Goal: Transaction & Acquisition: Purchase product/service

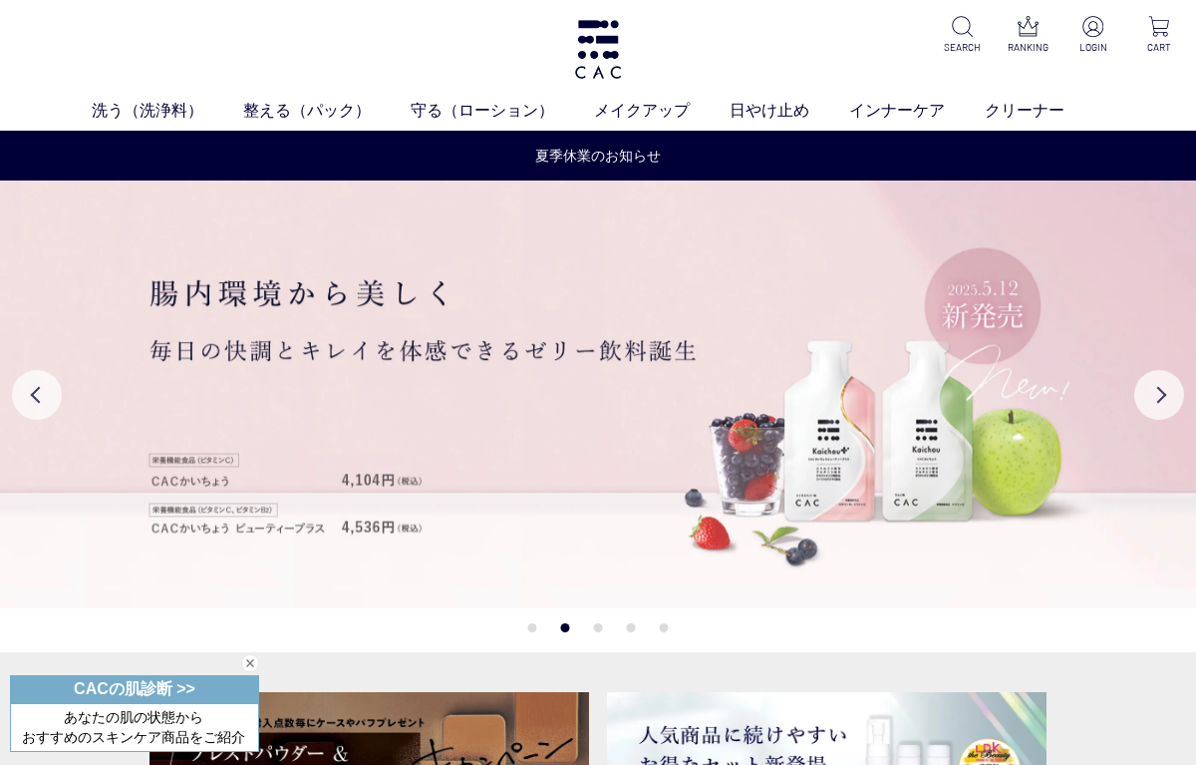
click at [566, 152] on link "パウダー洗浄料" at bounding box center [567, 148] width 98 height 16
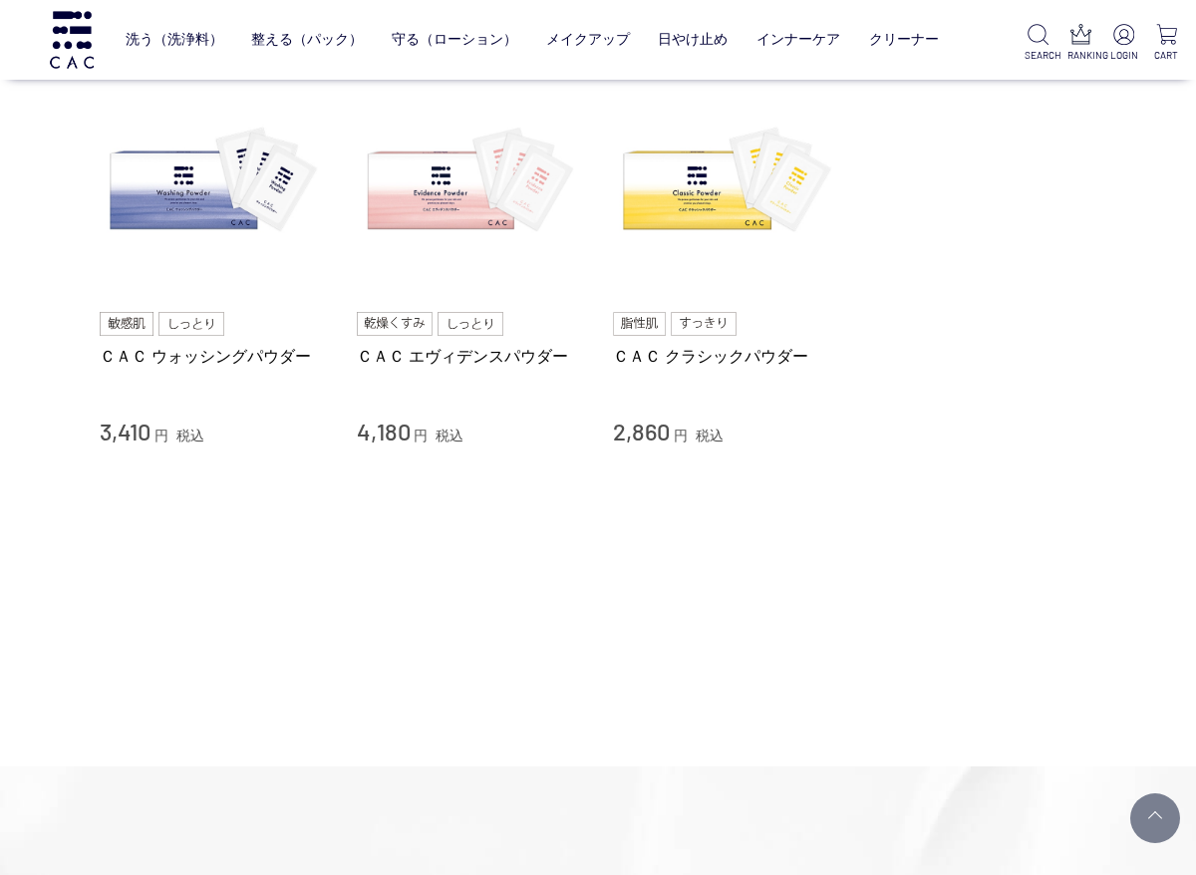
scroll to position [195, 0]
click at [455, 349] on link "ＣＡＣ エヴィデンスパウダー" at bounding box center [470, 355] width 227 height 21
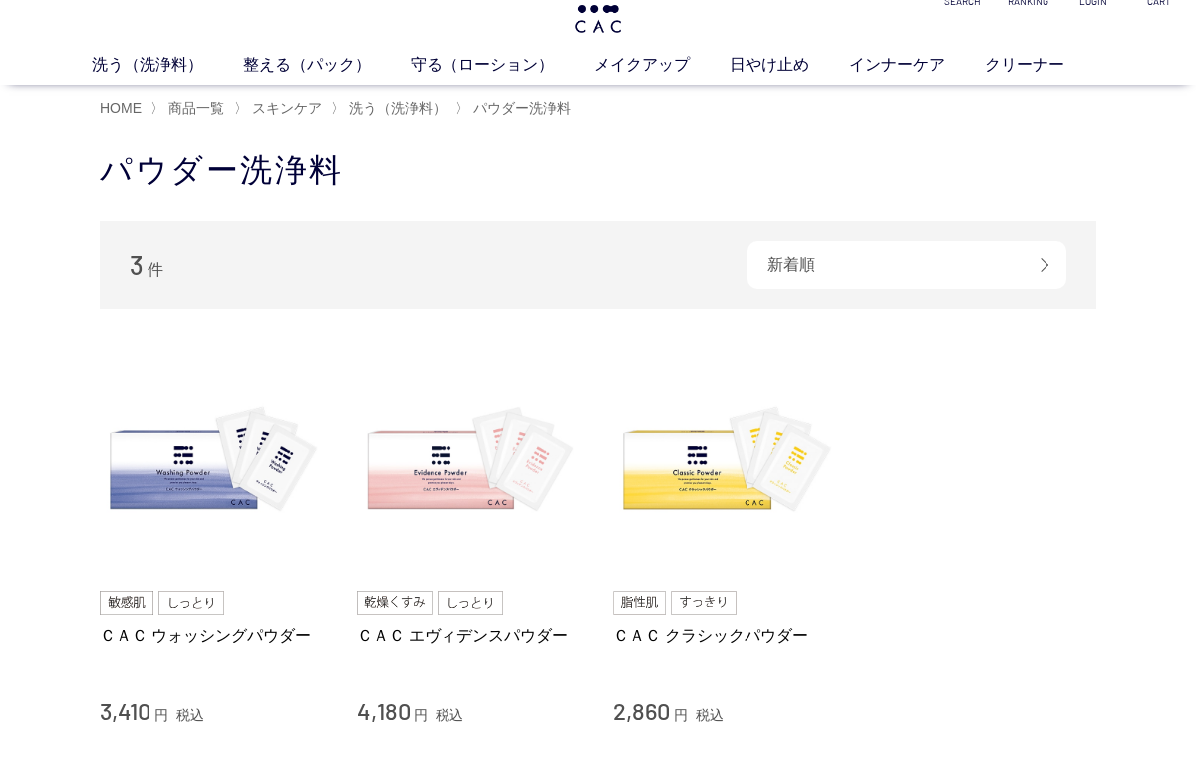
scroll to position [46, 0]
click at [215, 459] on img at bounding box center [213, 462] width 227 height 227
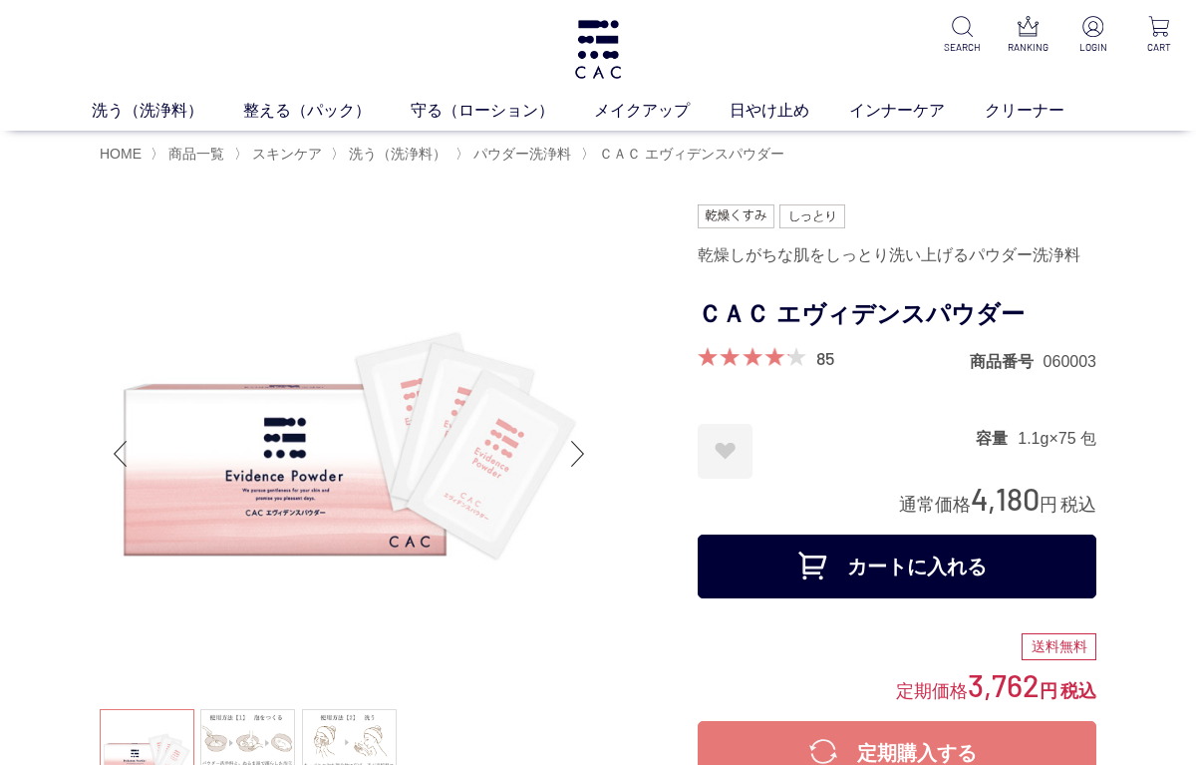
click at [820, 360] on link "85" at bounding box center [826, 358] width 18 height 22
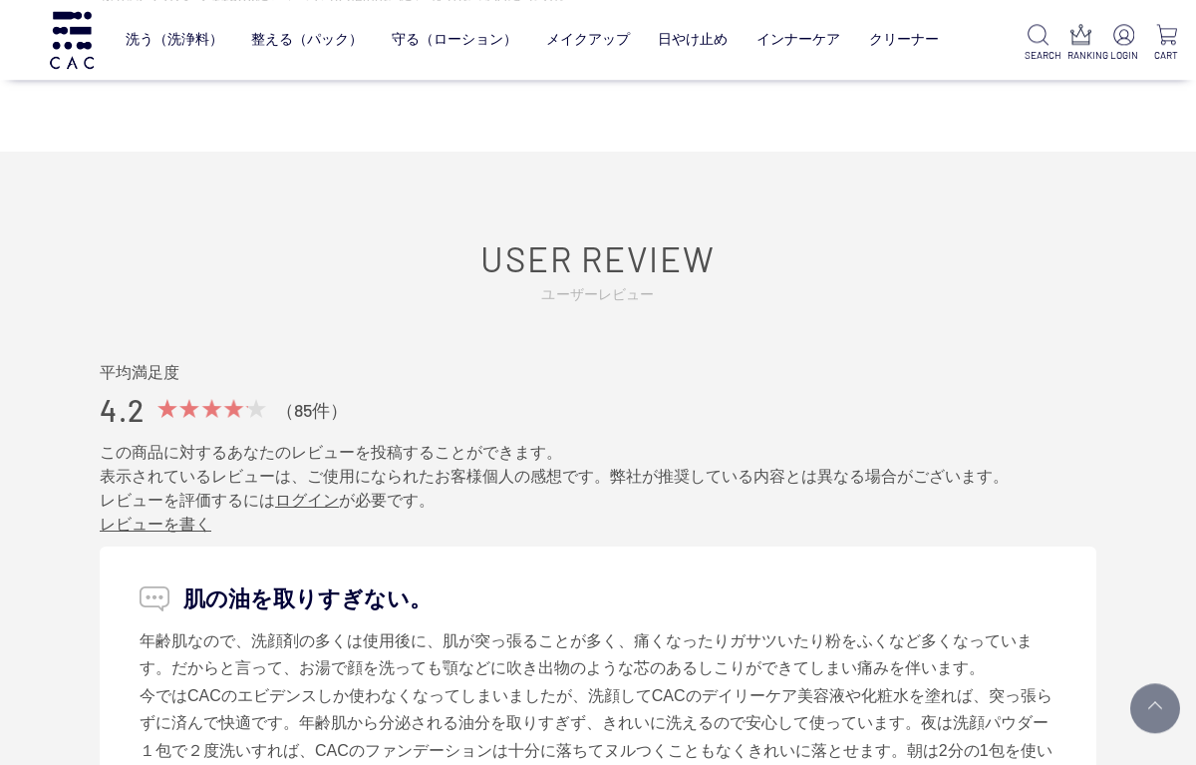
scroll to position [8916, 0]
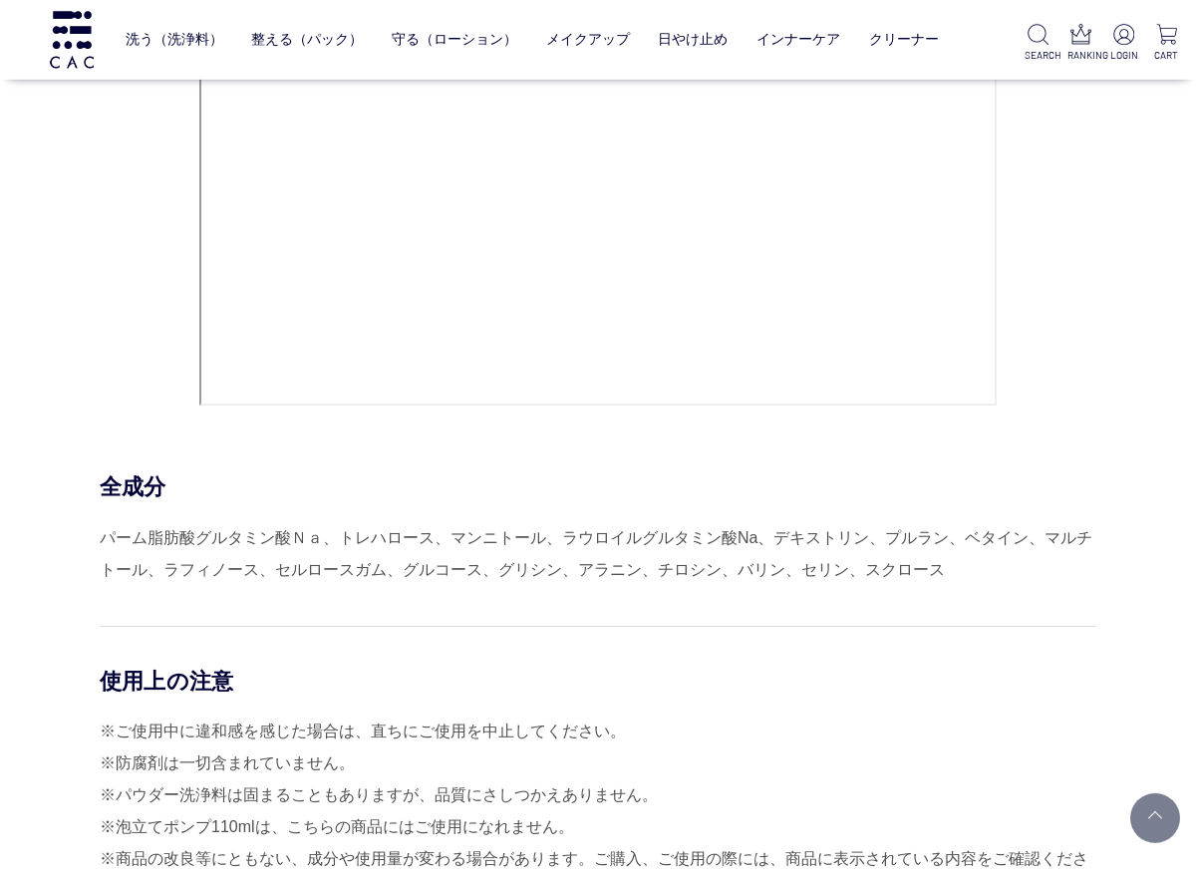
scroll to position [8115, 0]
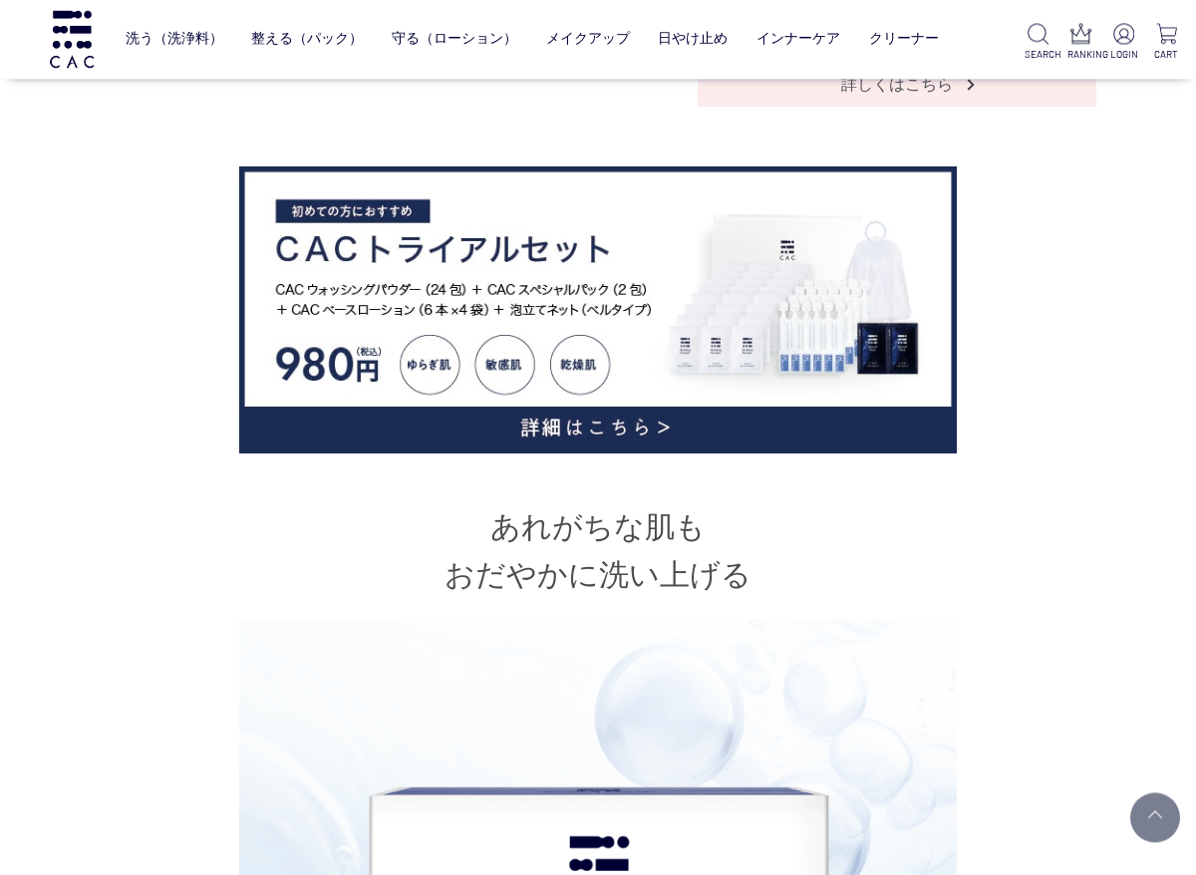
scroll to position [859, 0]
click at [619, 410] on img at bounding box center [598, 309] width 718 height 287
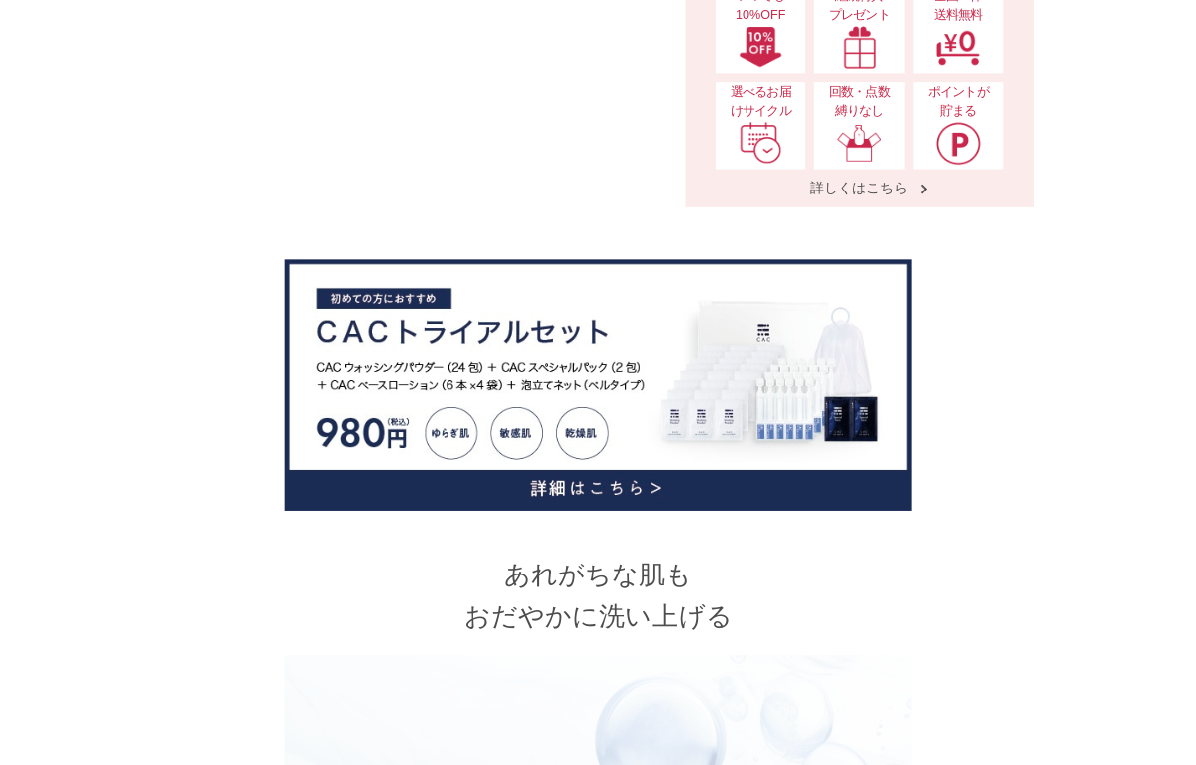
scroll to position [921, 0]
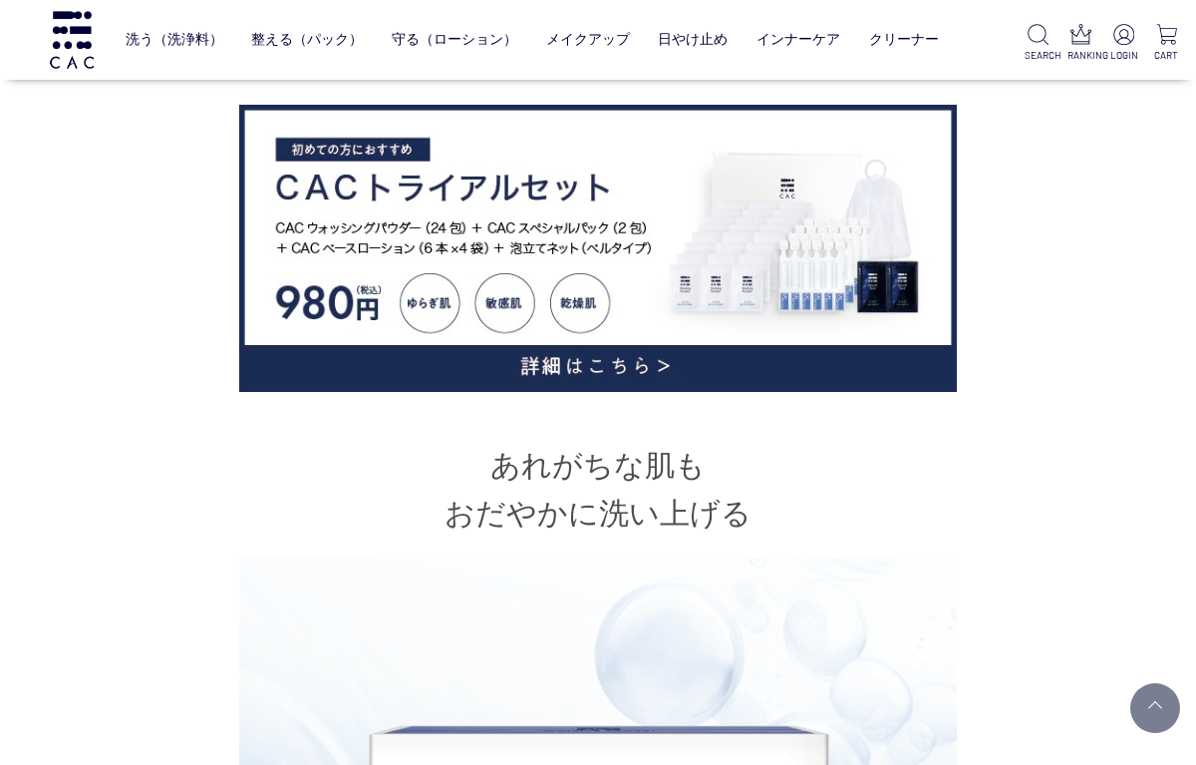
click at [397, 82] on link "液体洗浄料" at bounding box center [382, 81] width 70 height 16
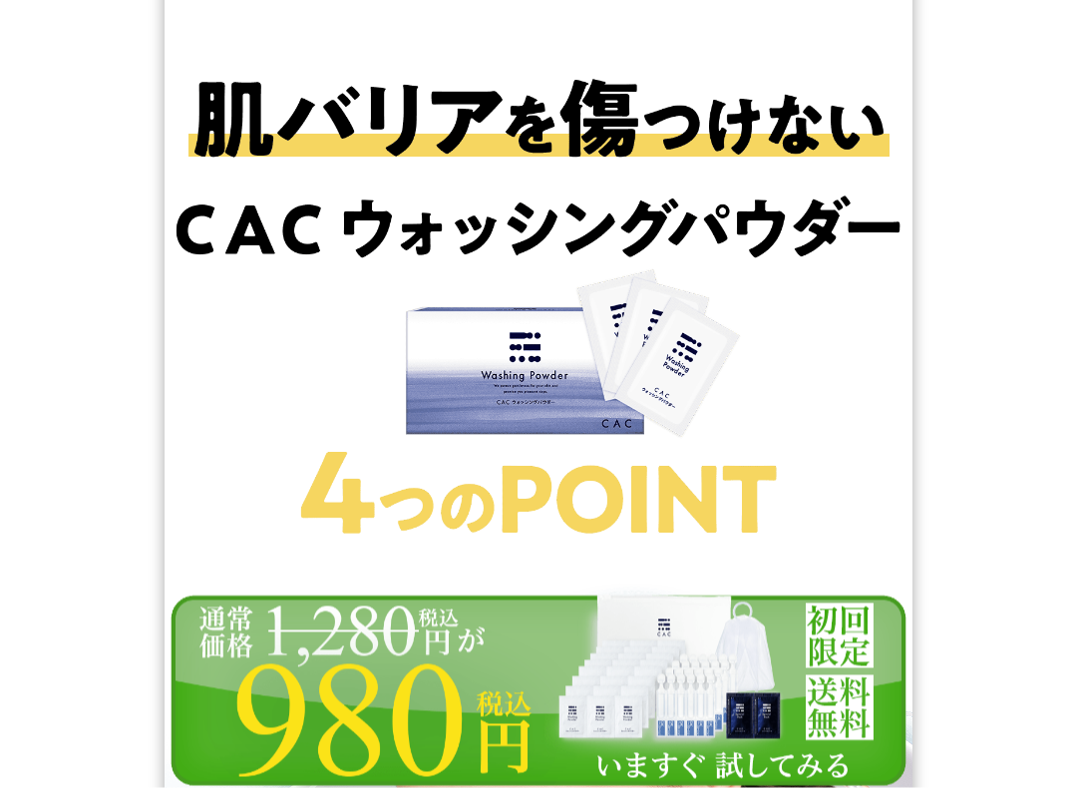
scroll to position [10287, 0]
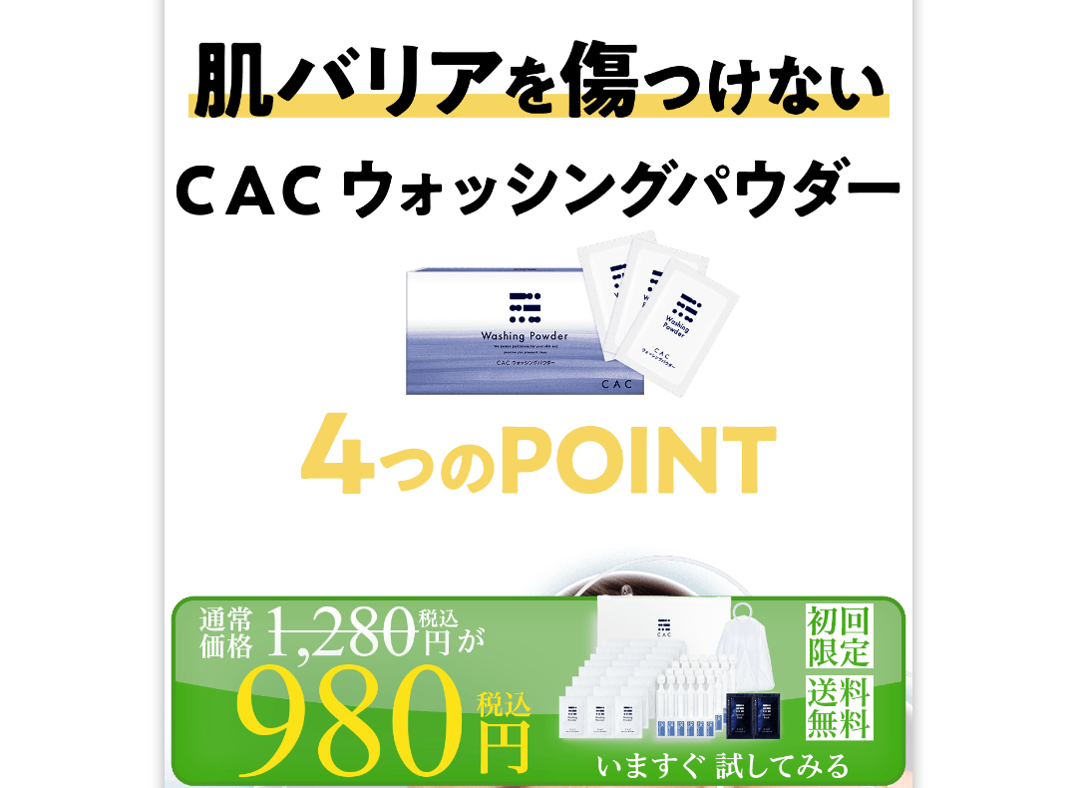
click at [307, 687] on img at bounding box center [538, 690] width 748 height 194
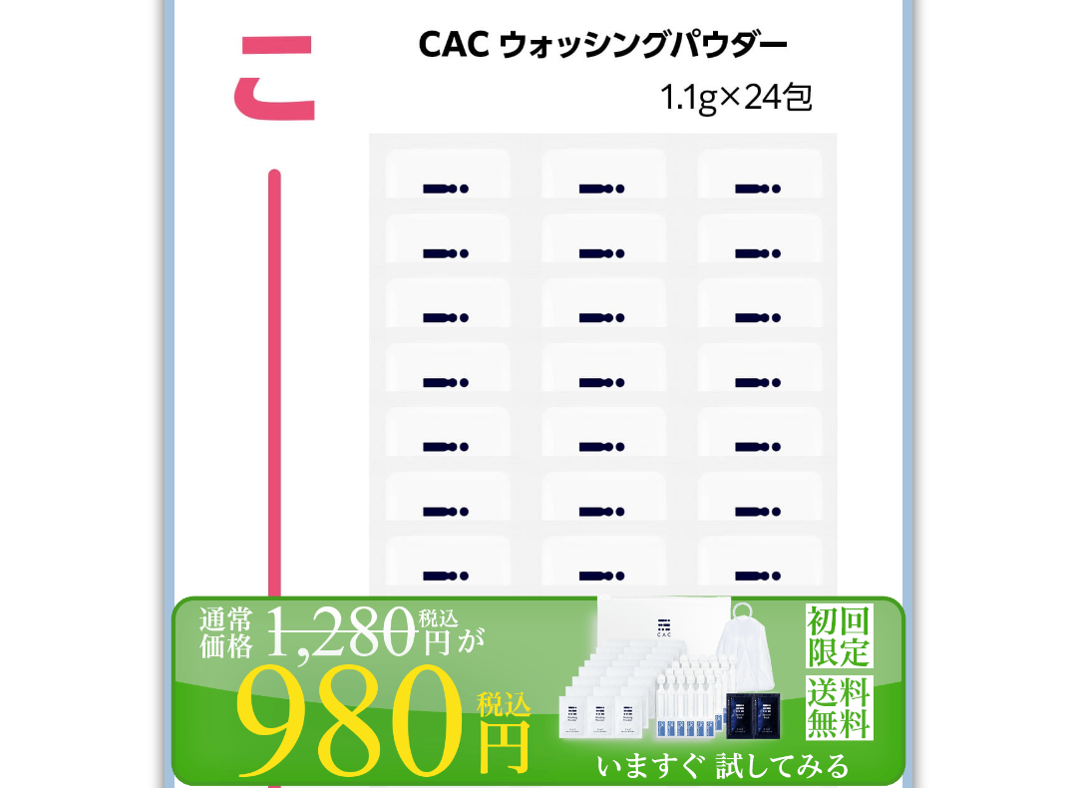
scroll to position [19177, 0]
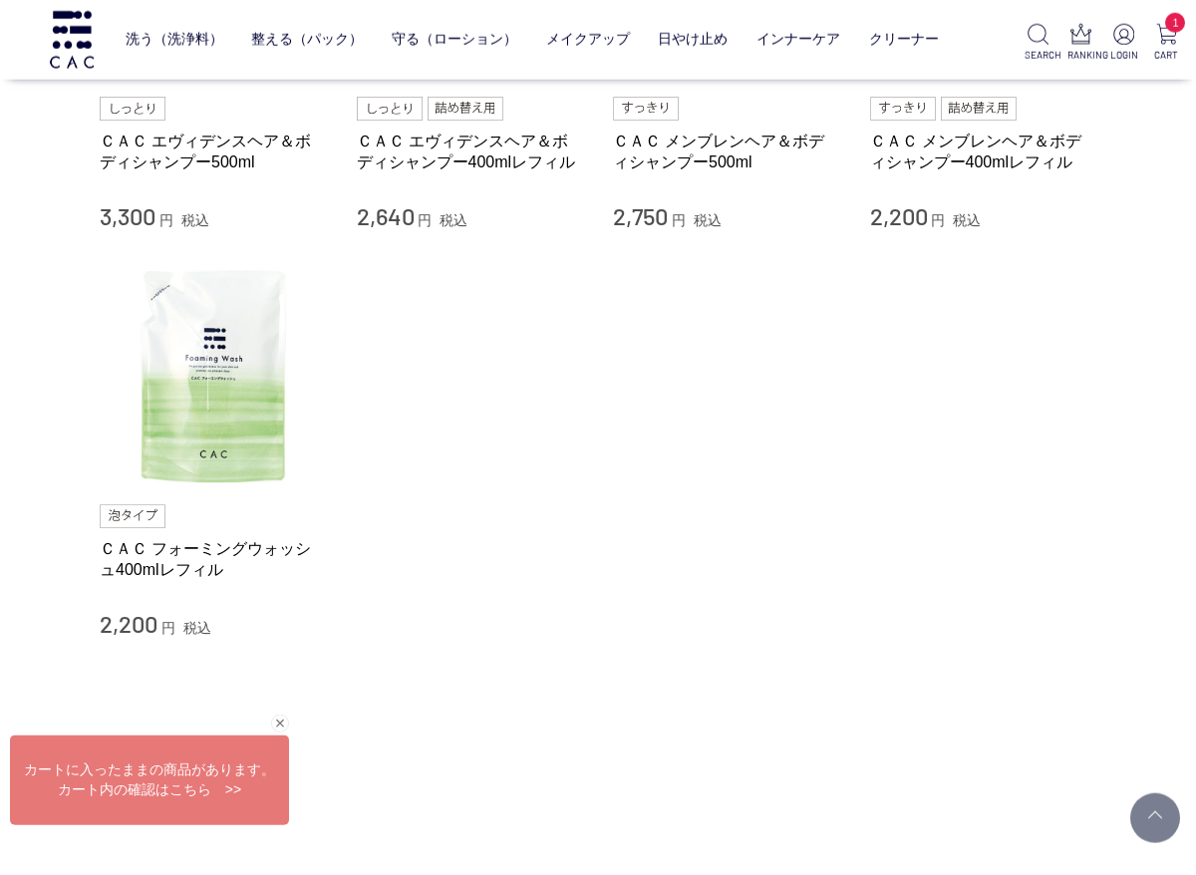
scroll to position [411, 0]
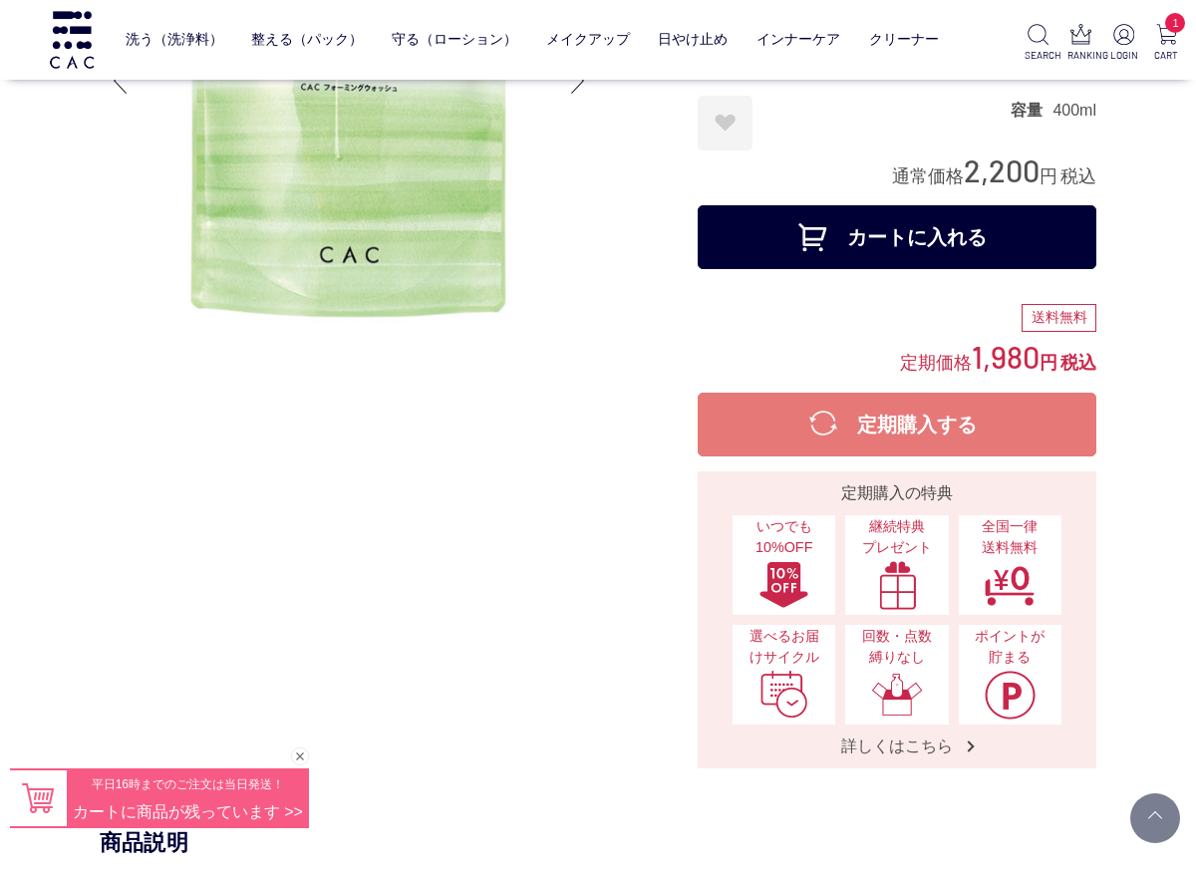
scroll to position [278, 0]
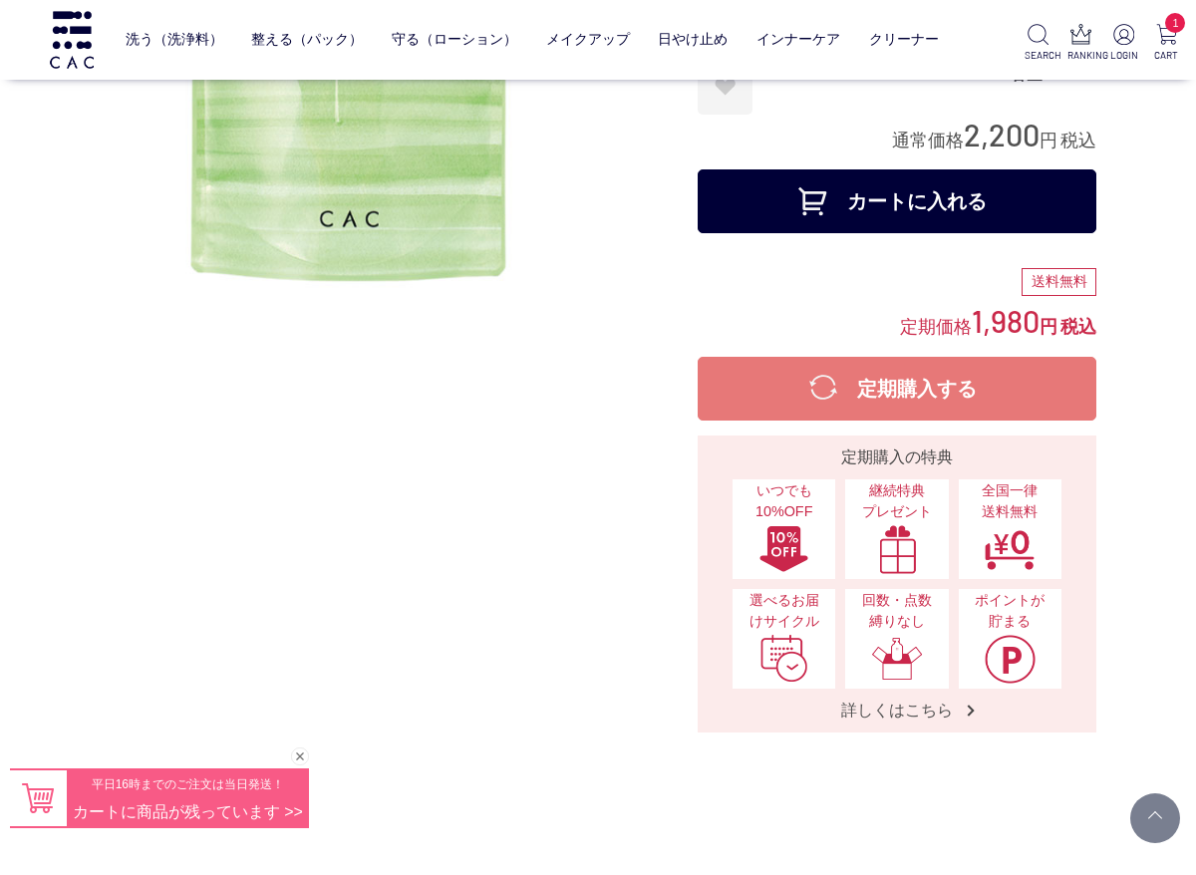
click at [959, 191] on button "カートに入れる" at bounding box center [897, 201] width 399 height 64
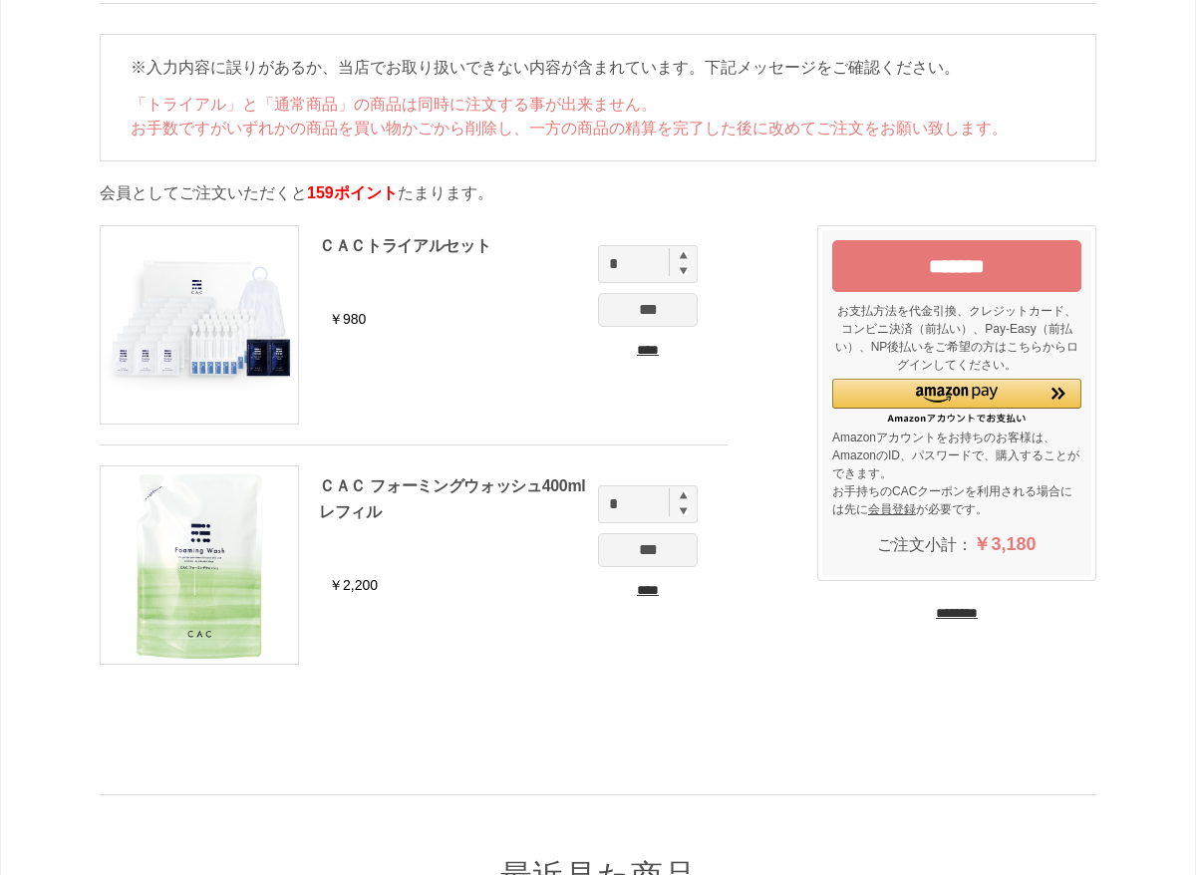
scroll to position [102, 0]
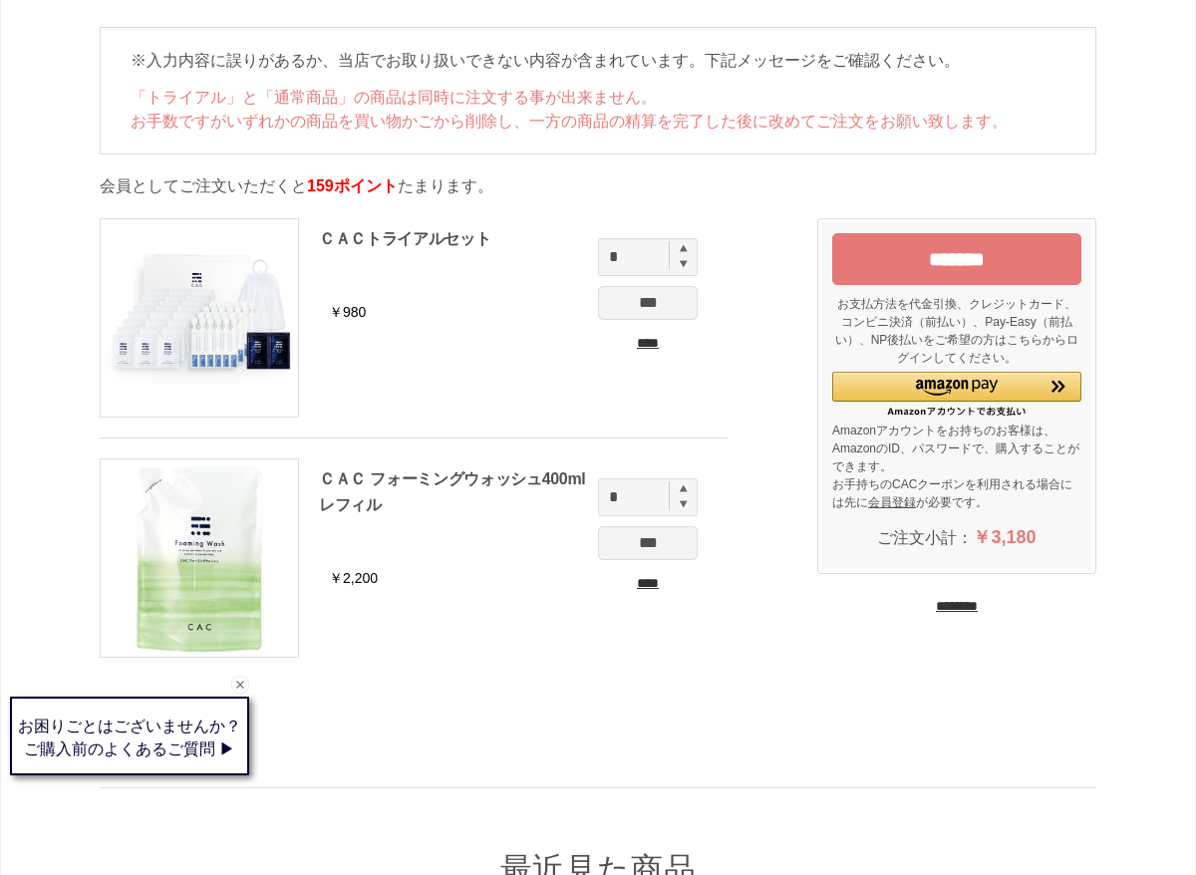
click at [1019, 260] on input "*******" at bounding box center [956, 259] width 249 height 52
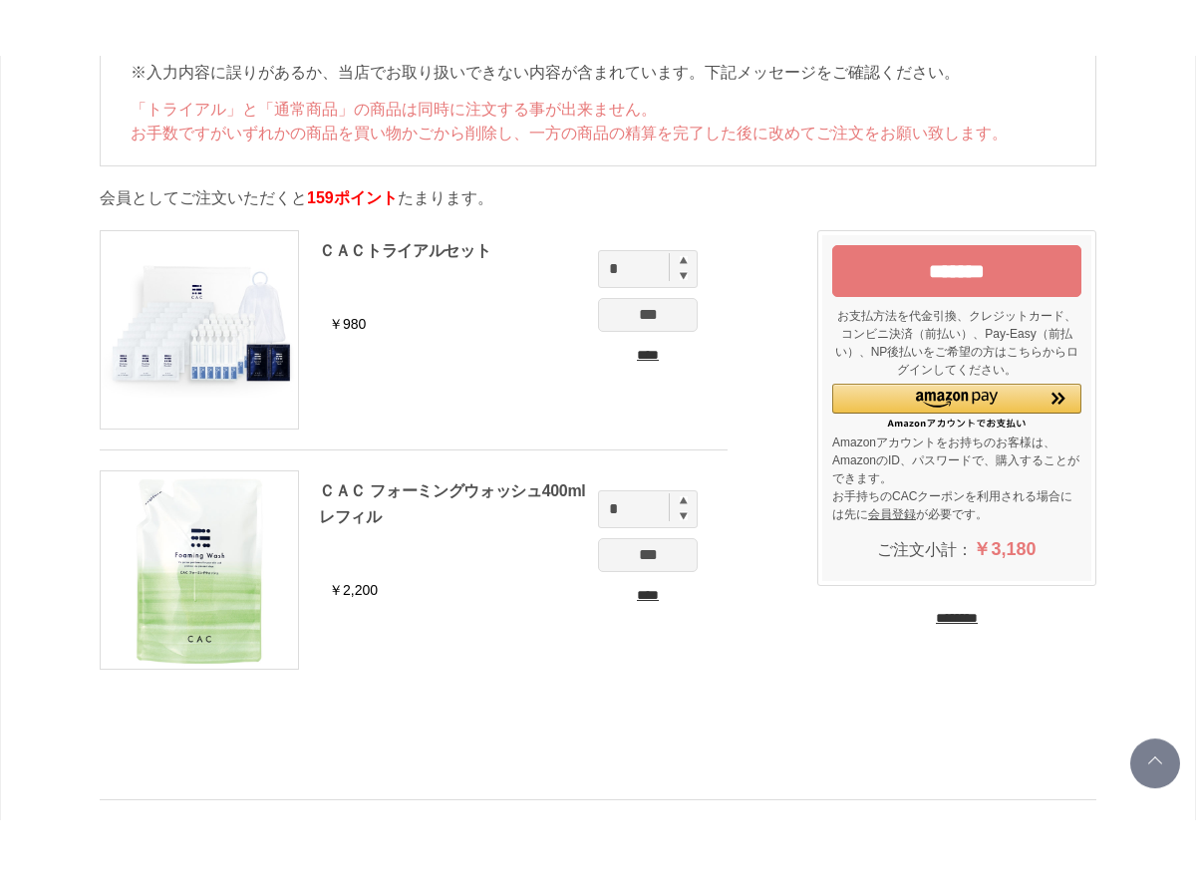
scroll to position [146, 0]
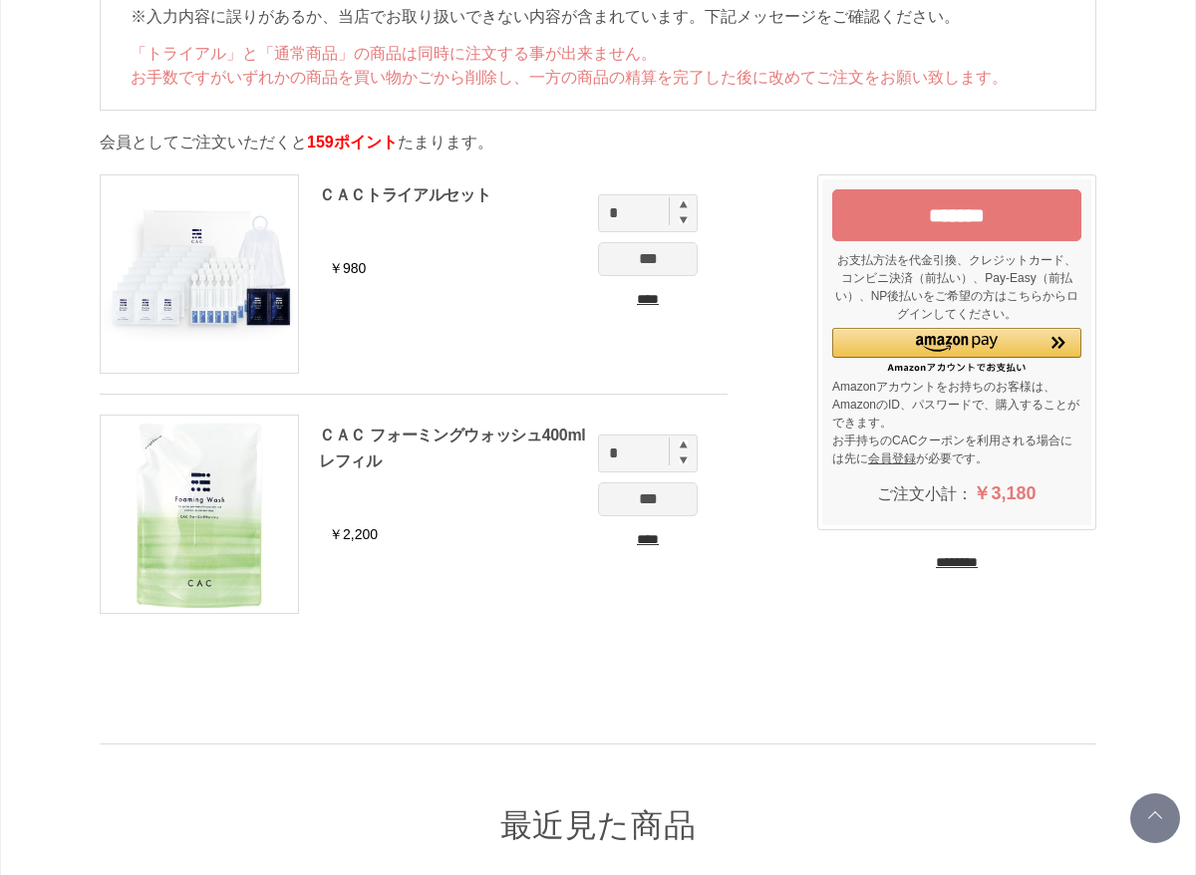
click at [1009, 210] on input "*******" at bounding box center [956, 215] width 249 height 52
